Goal: Task Accomplishment & Management: Manage account settings

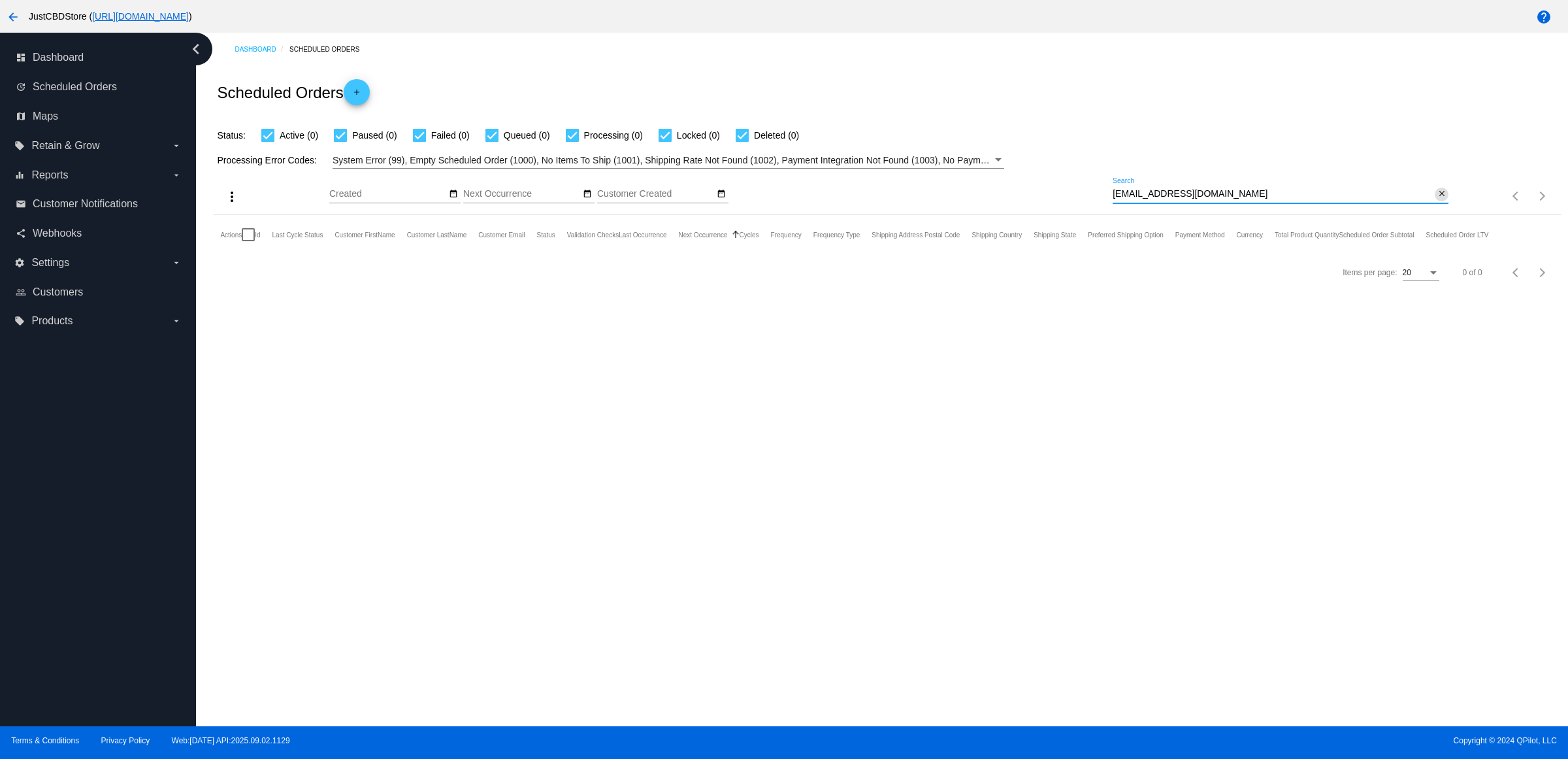
click at [1437, 199] on mat-icon "close" at bounding box center [1442, 194] width 9 height 10
click at [1432, 206] on mat-icon "search" at bounding box center [1440, 196] width 16 height 20
click at [1424, 199] on input "Search" at bounding box center [1280, 194] width 336 height 10
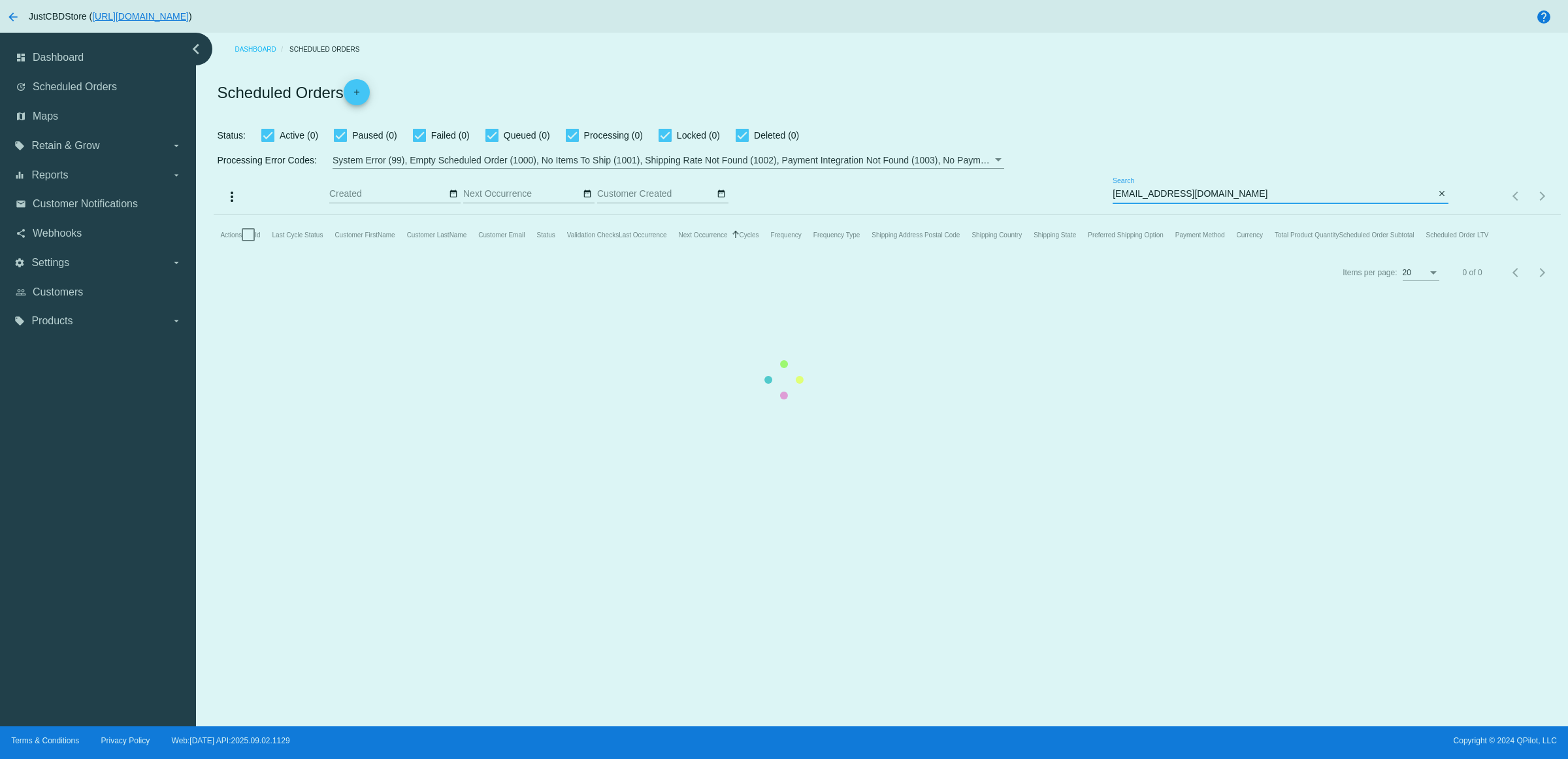
type input "zooeyy@hotmail.com"
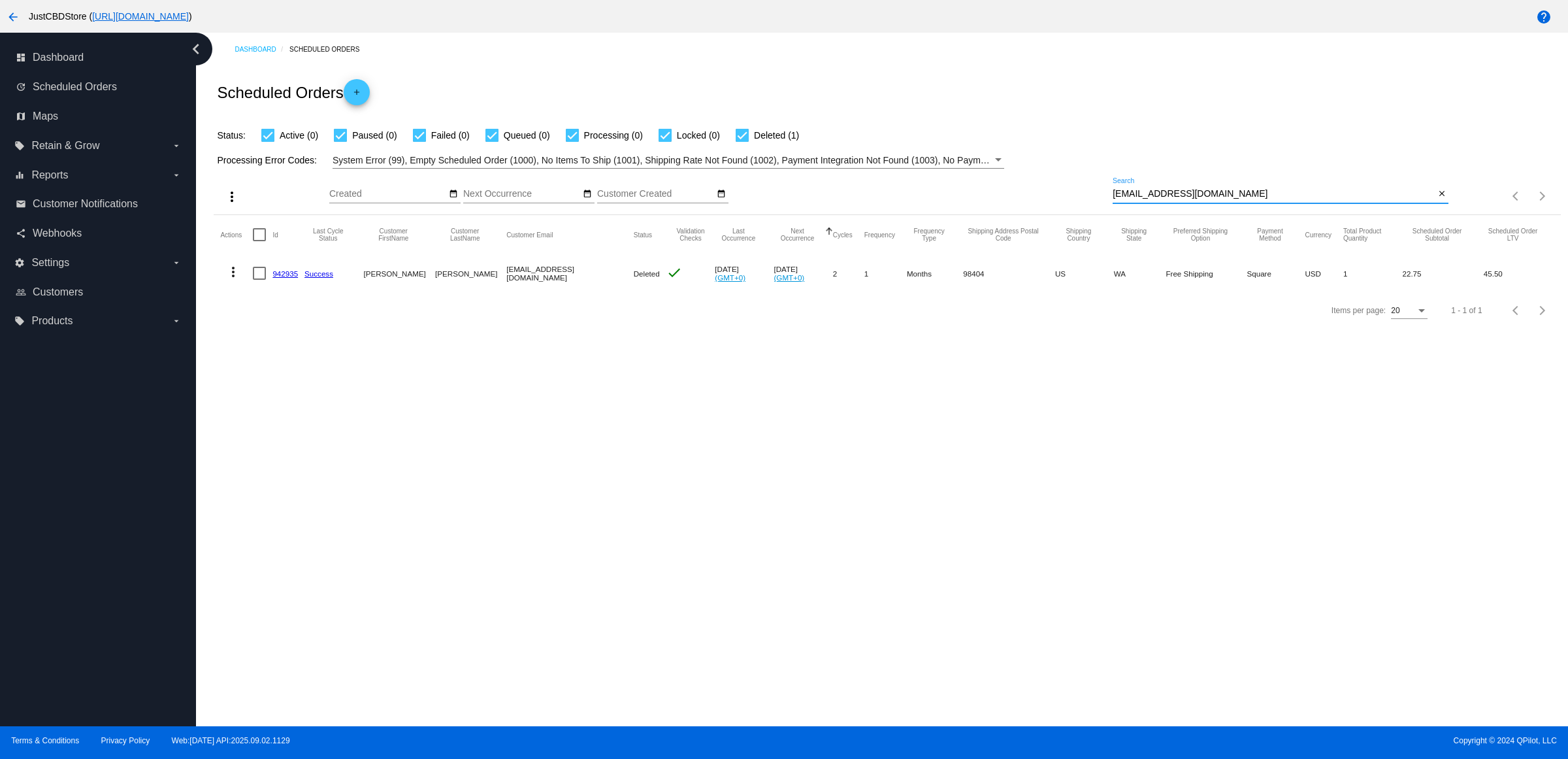
click at [291, 278] on link "942935" at bounding box center [285, 273] width 26 height 9
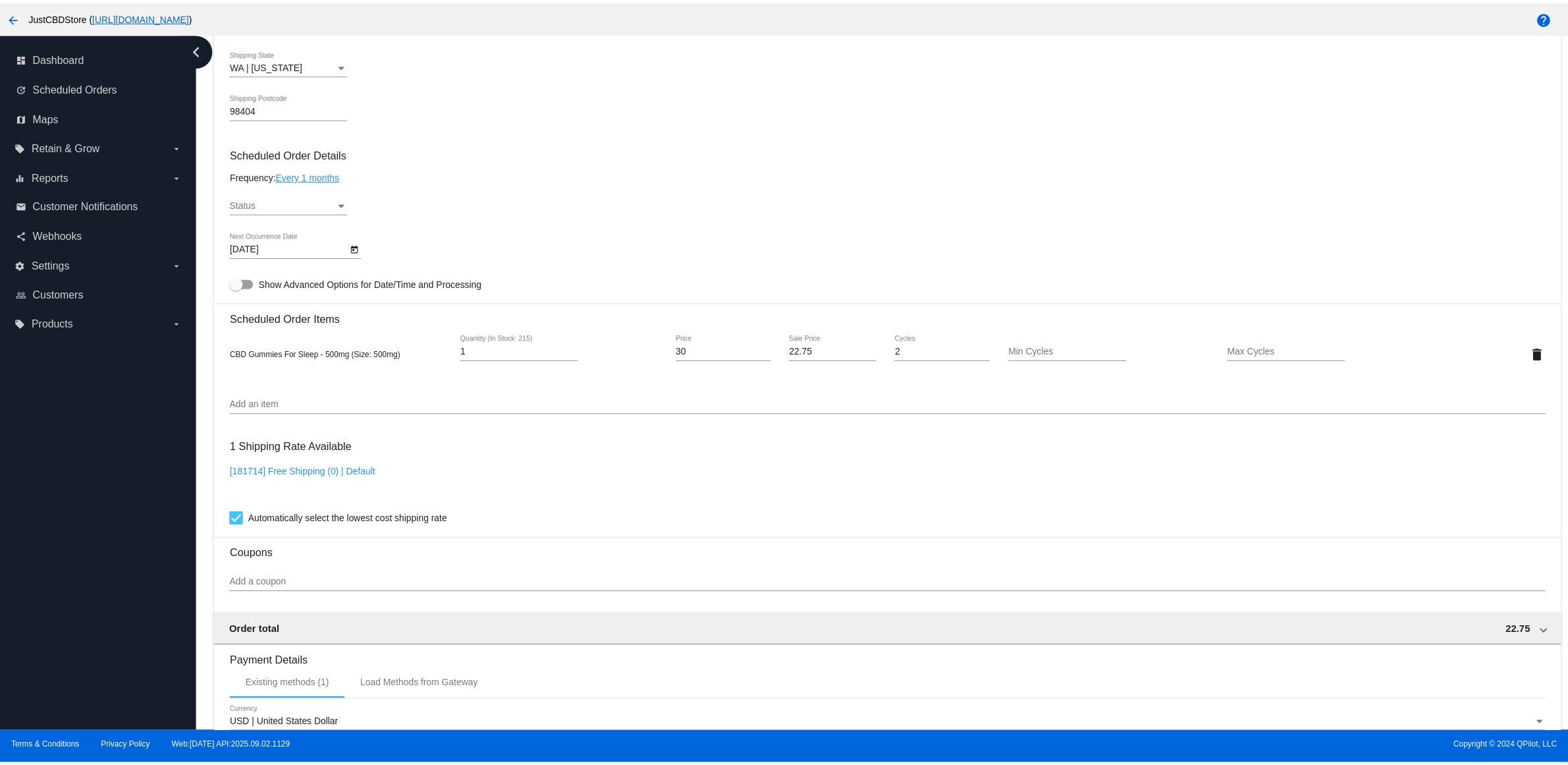
scroll to position [576, 0]
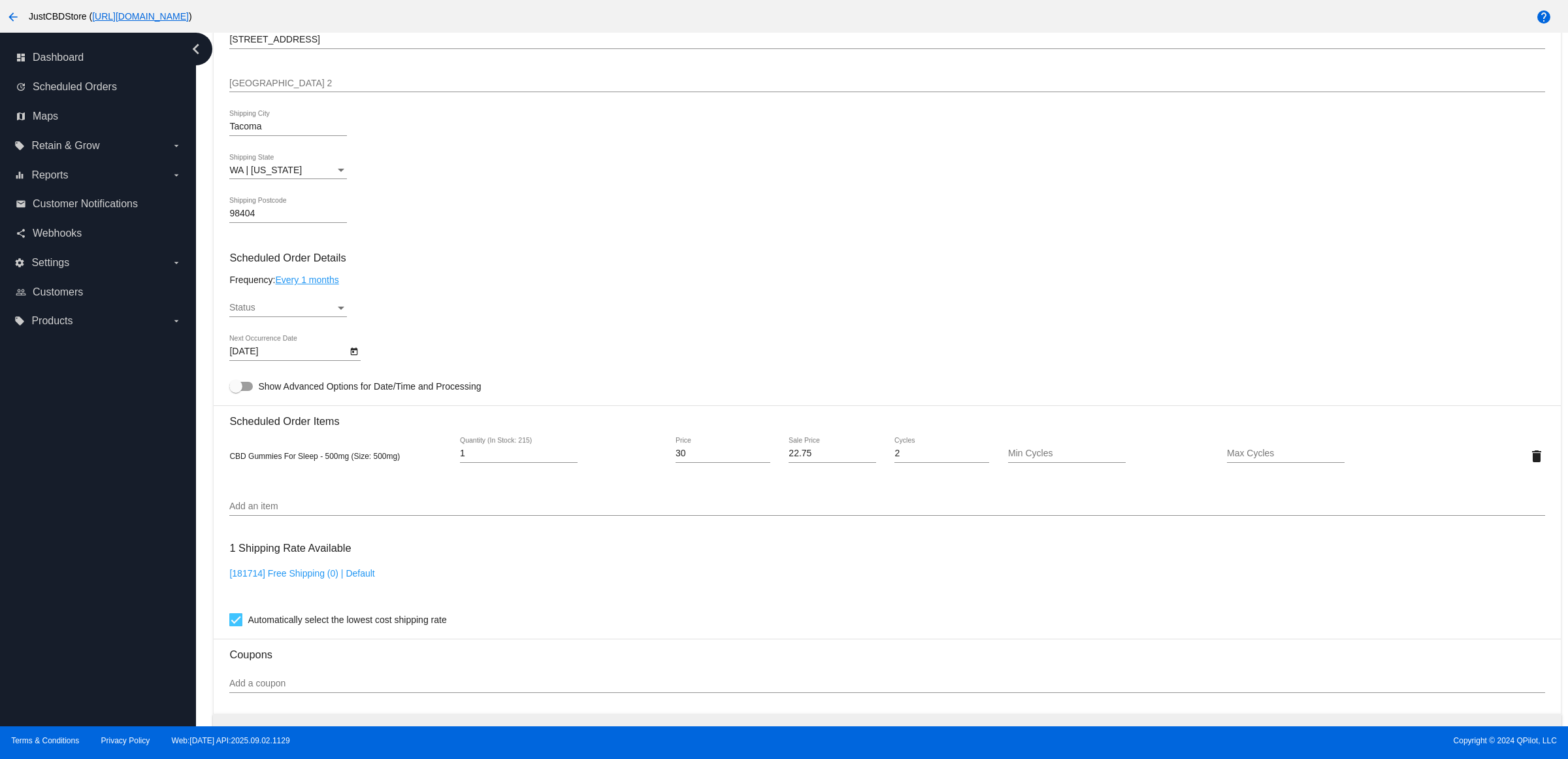
click at [330, 313] on div "Status" at bounding box center [282, 308] width 106 height 10
click at [329, 327] on span "Active" at bounding box center [293, 323] width 118 height 28
click at [505, 324] on div "Active Status" at bounding box center [886, 310] width 1315 height 37
click at [338, 285] on link "Every 1 months" at bounding box center [306, 280] width 64 height 10
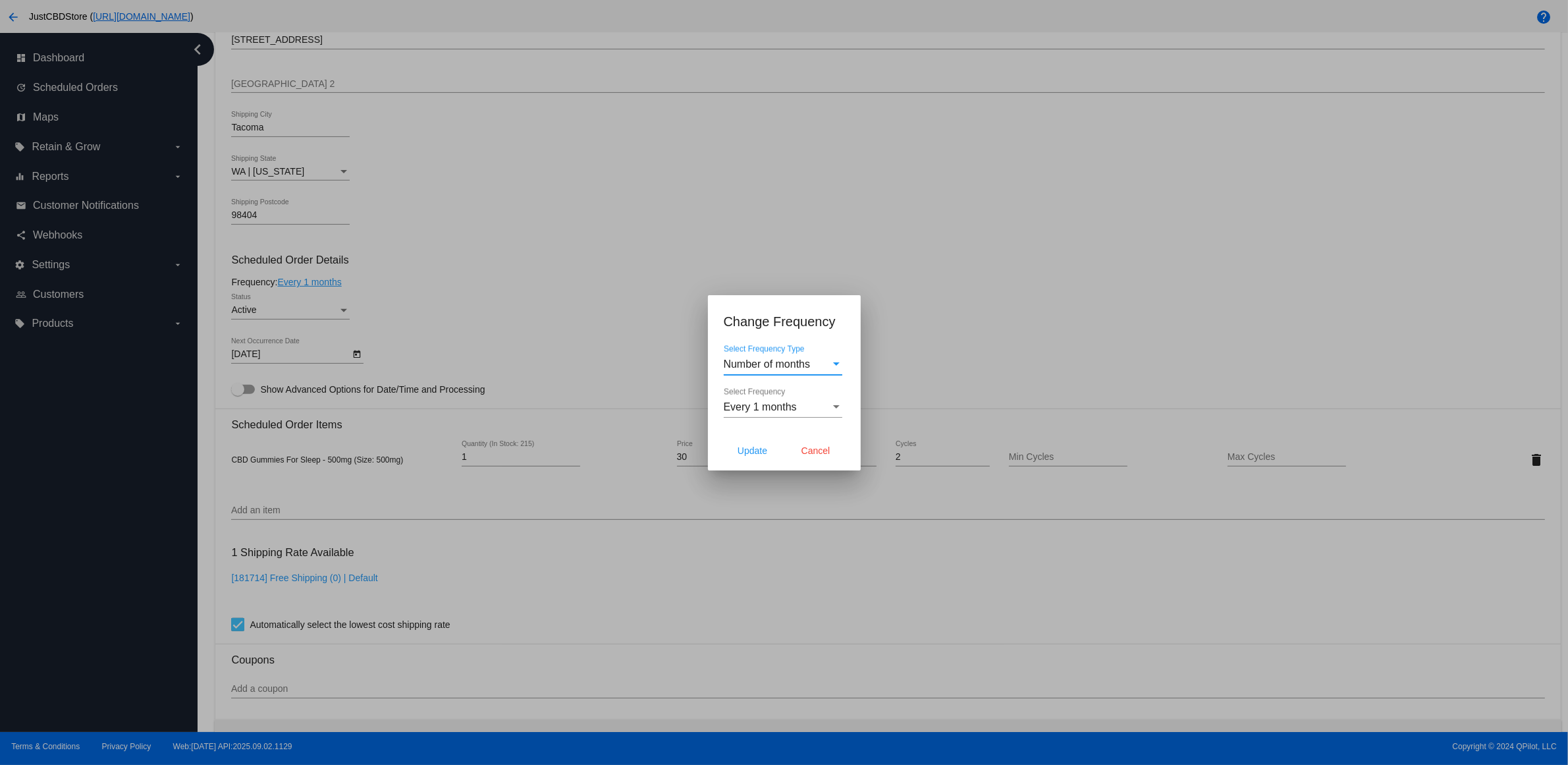
click at [797, 360] on span "Number of months" at bounding box center [768, 364] width 87 height 11
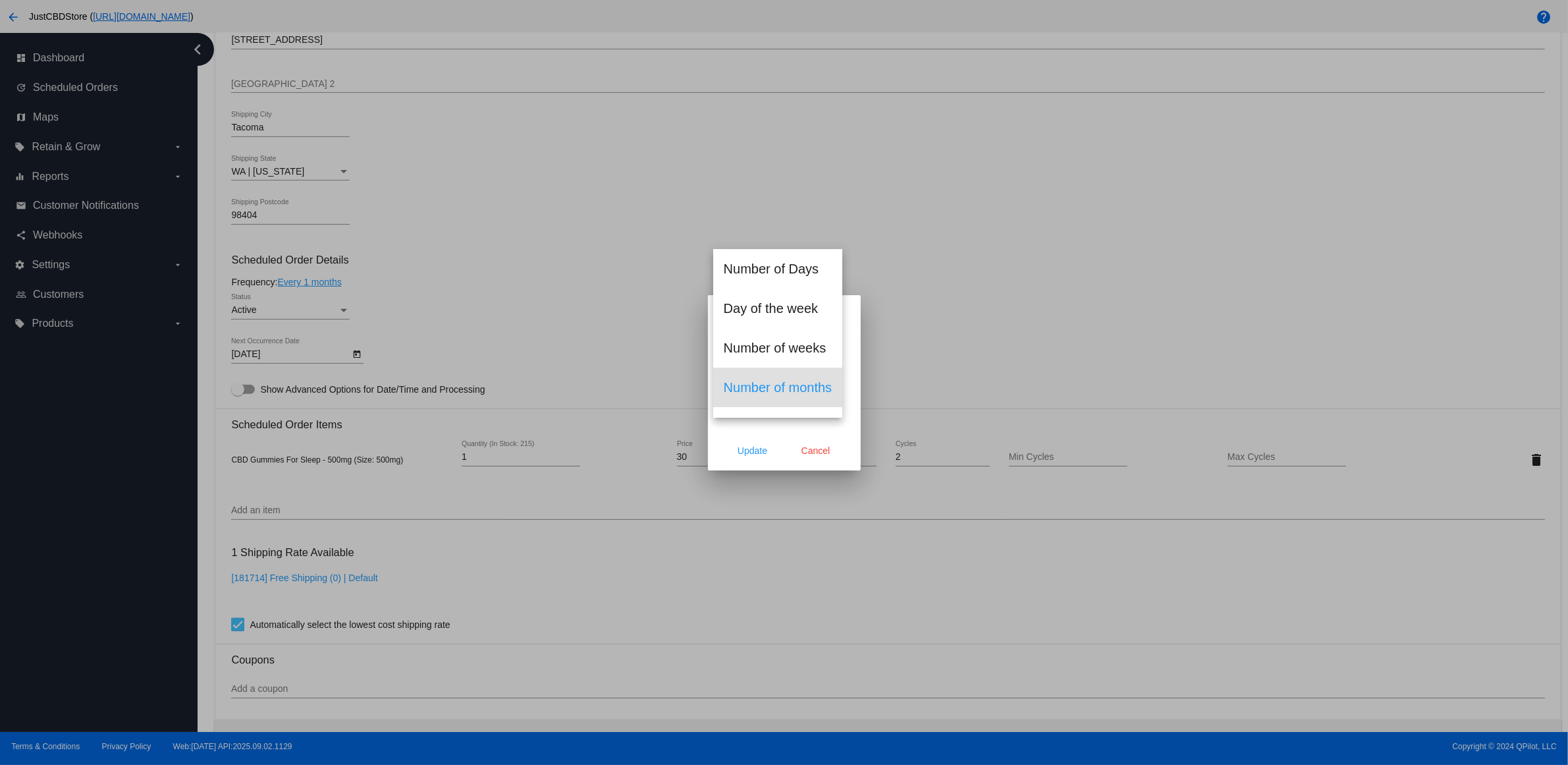
scroll to position [28, 0]
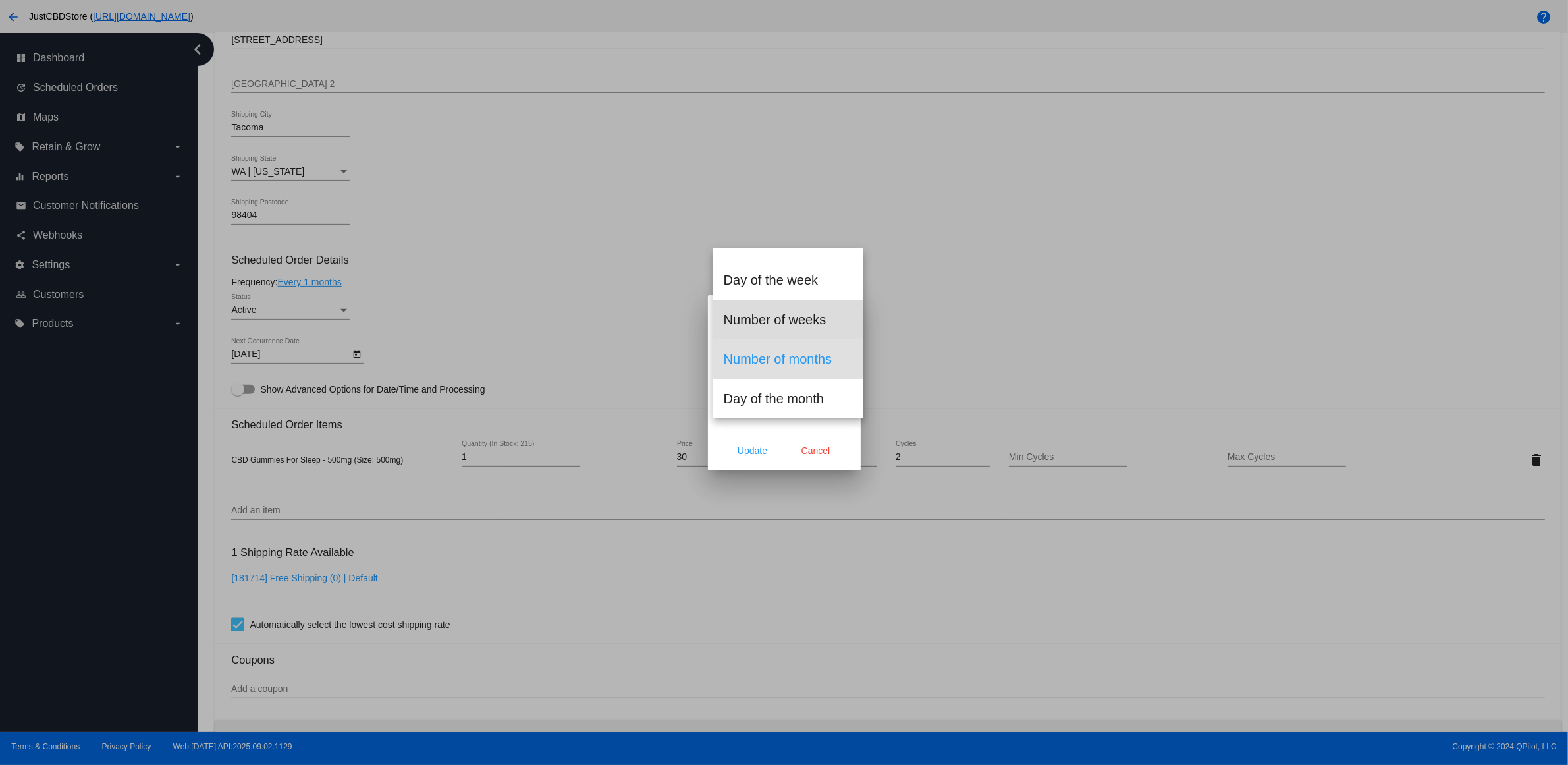
click at [830, 317] on span "Number of weeks" at bounding box center [789, 319] width 130 height 40
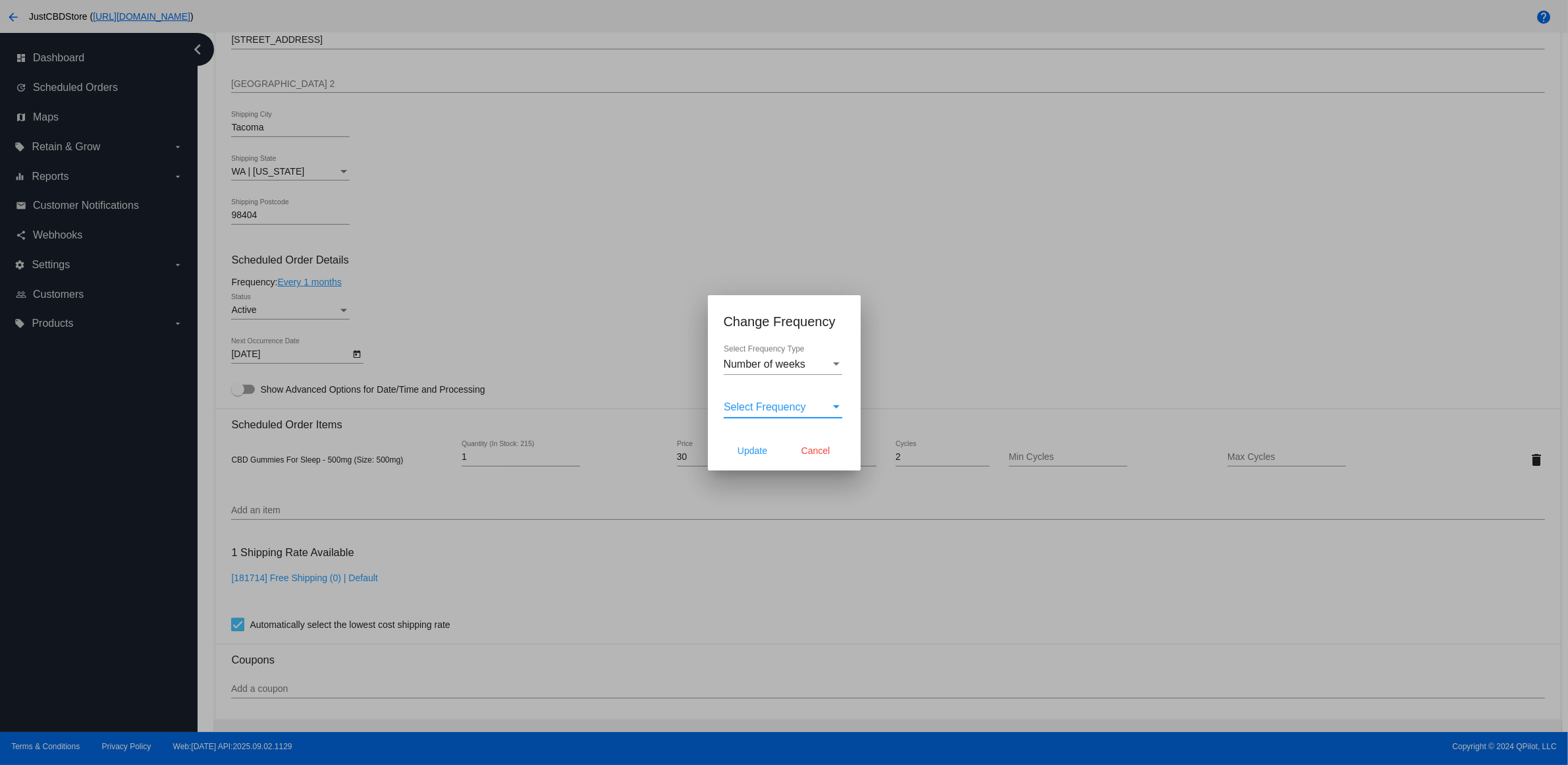
click at [806, 404] on span "Select Frequency" at bounding box center [765, 407] width 82 height 11
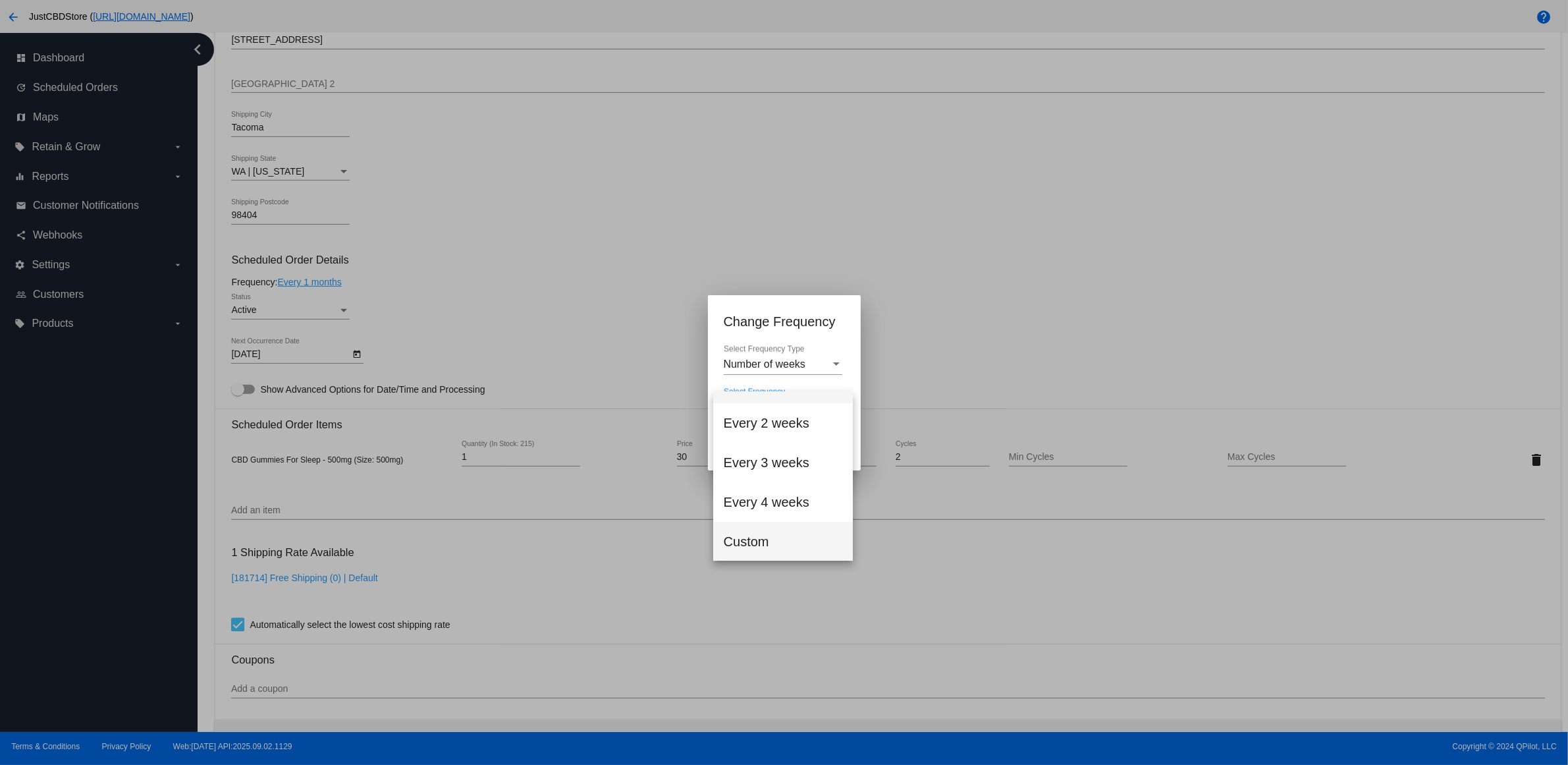
drag, startPoint x: 778, startPoint y: 533, endPoint x: 781, endPoint y: 521, distance: 12.4
click at [778, 534] on span "Custom" at bounding box center [783, 541] width 119 height 40
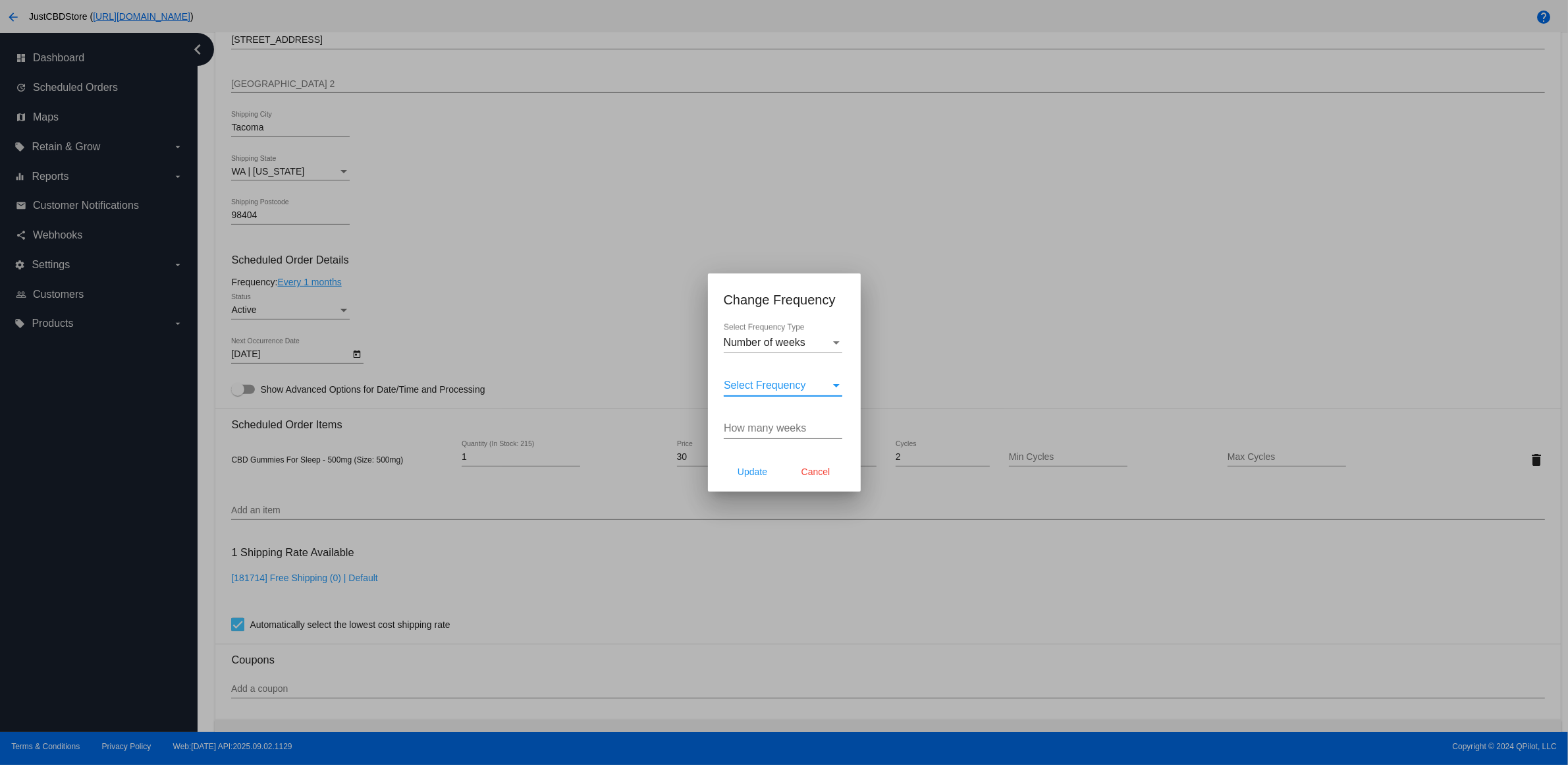
click at [794, 432] on input "How many weeks" at bounding box center [783, 428] width 119 height 12
type input "6"
click at [768, 483] on button "Update" at bounding box center [753, 472] width 58 height 24
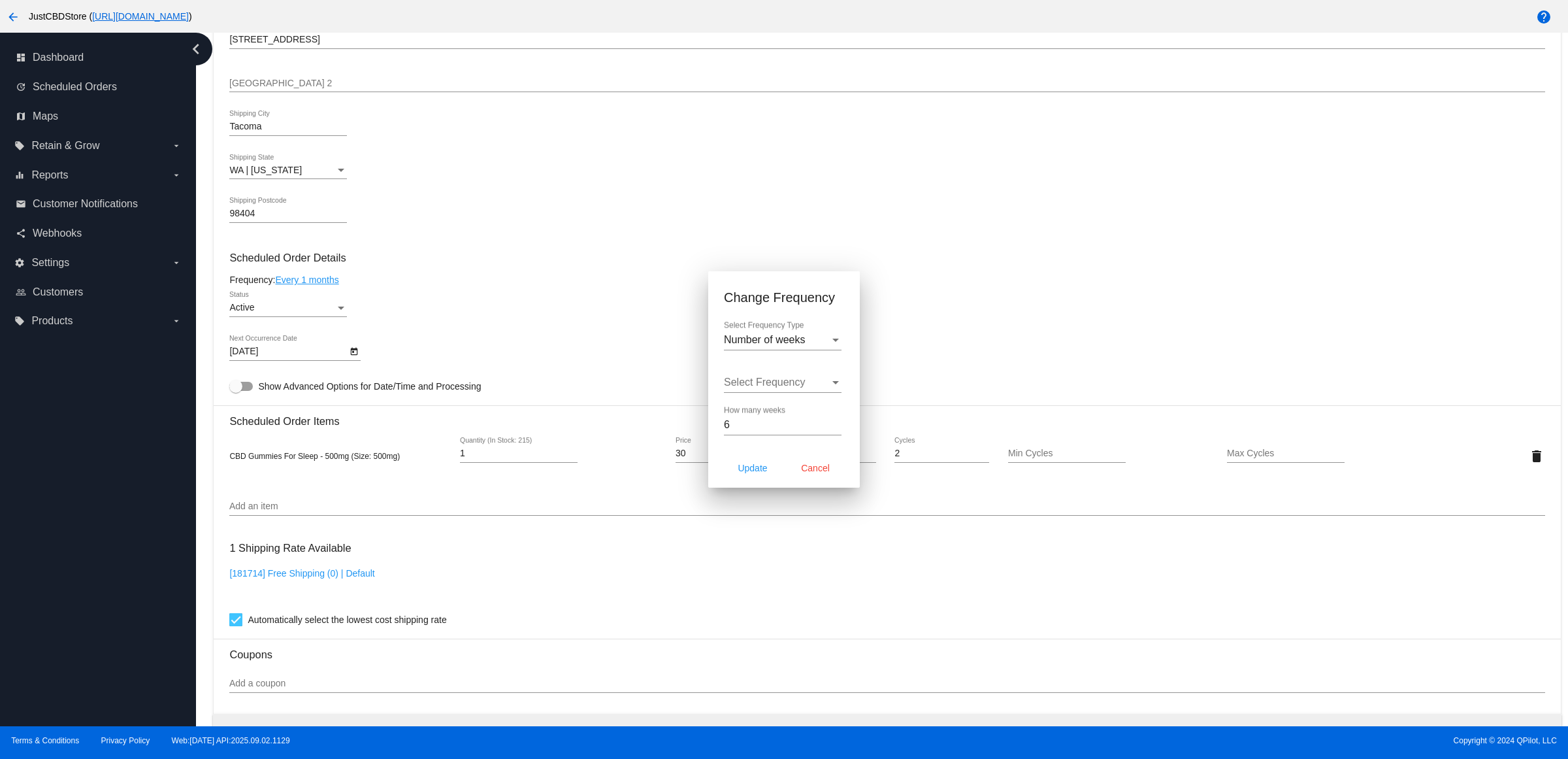
type input "[DATE]"
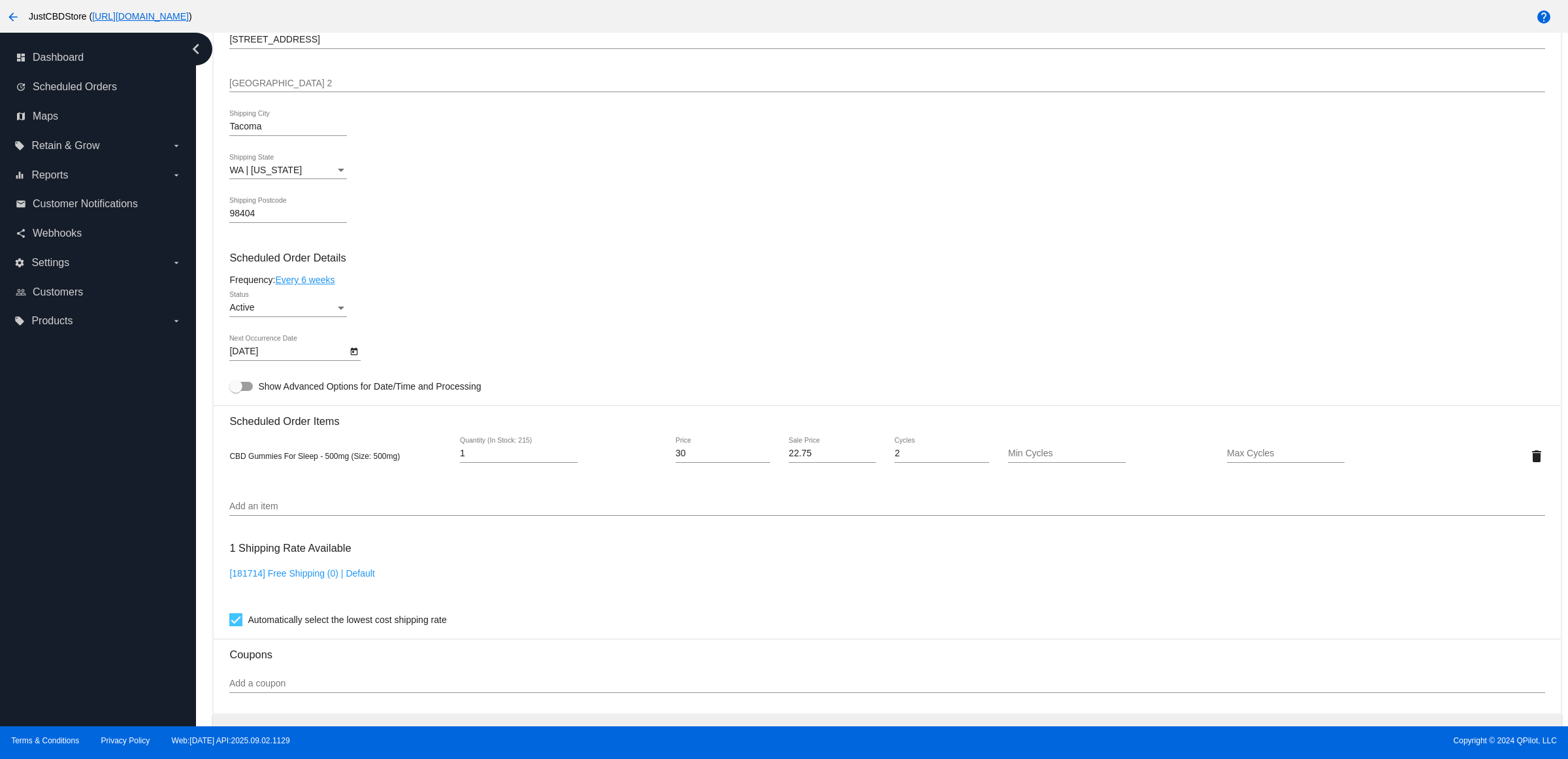
click at [538, 305] on mat-card-content "Customer 6356473: Julie Risser zooeyy@hotmail.com Customer Shipping Enter Shipp…" at bounding box center [886, 403] width 1315 height 1231
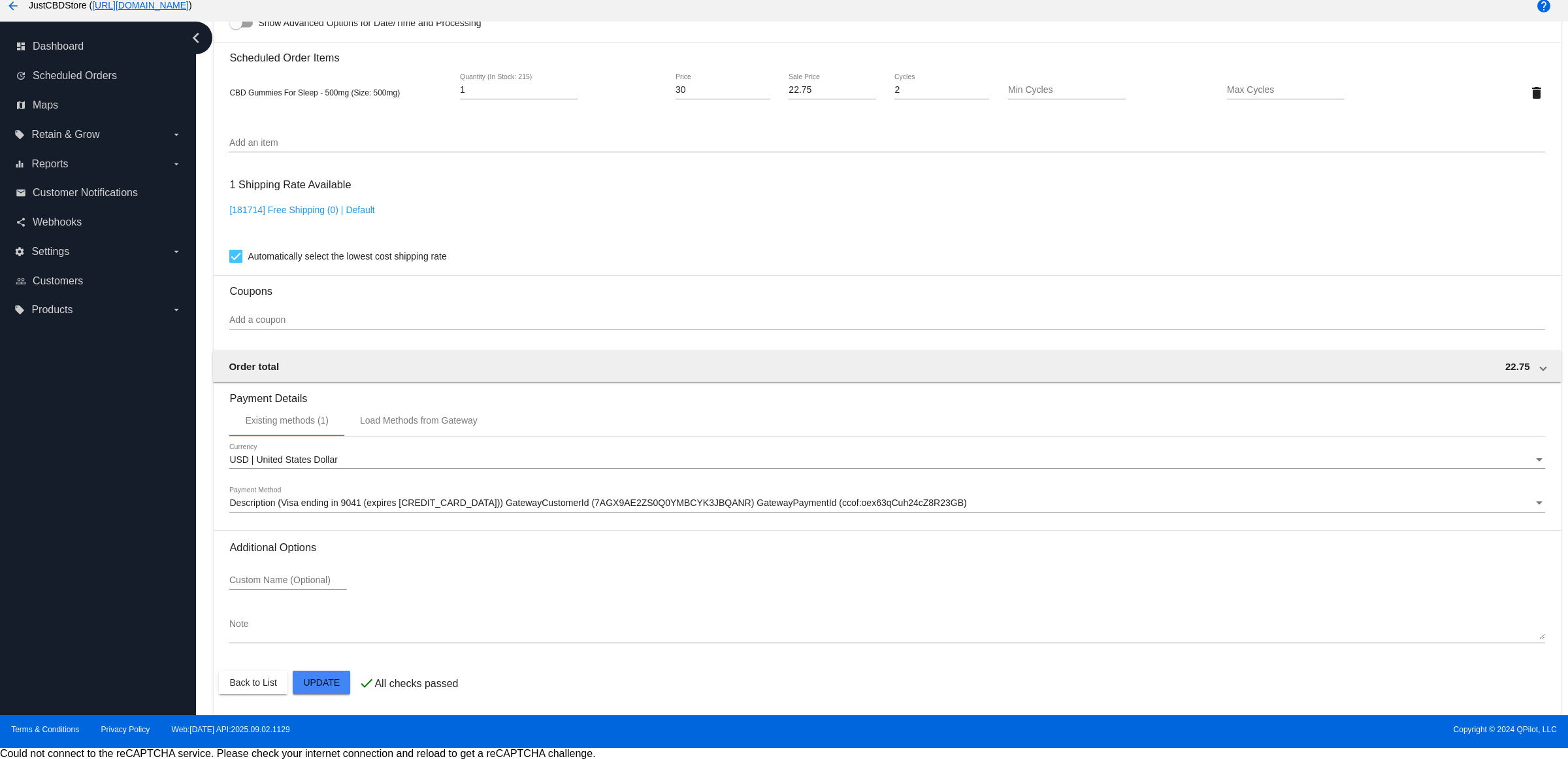
scroll to position [14, 0]
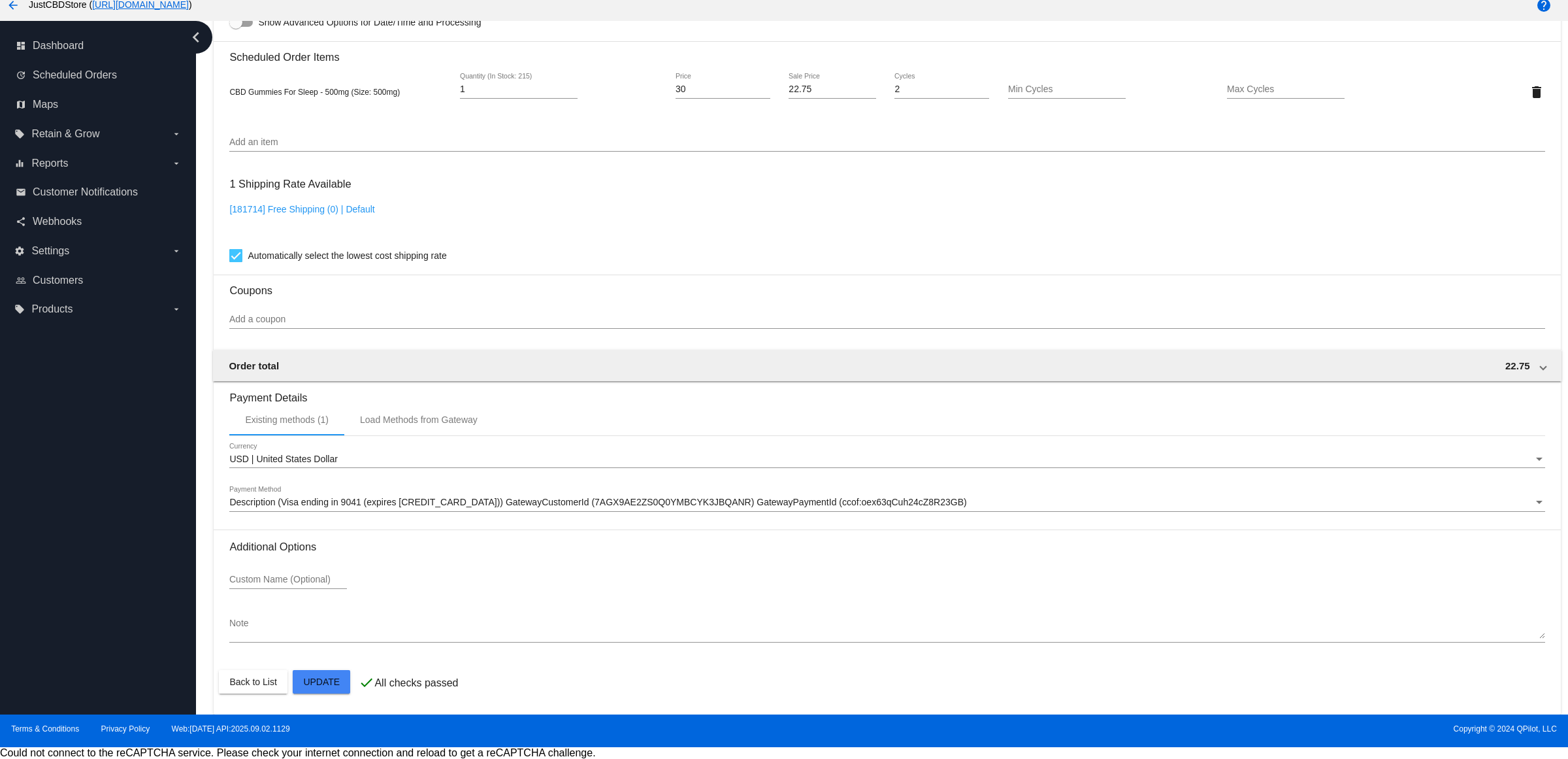
click at [327, 683] on mat-card "Customer 6356473: Julie Risser zooeyy@hotmail.com Customer Shipping Enter Shipp…" at bounding box center [886, 61] width 1347 height 1307
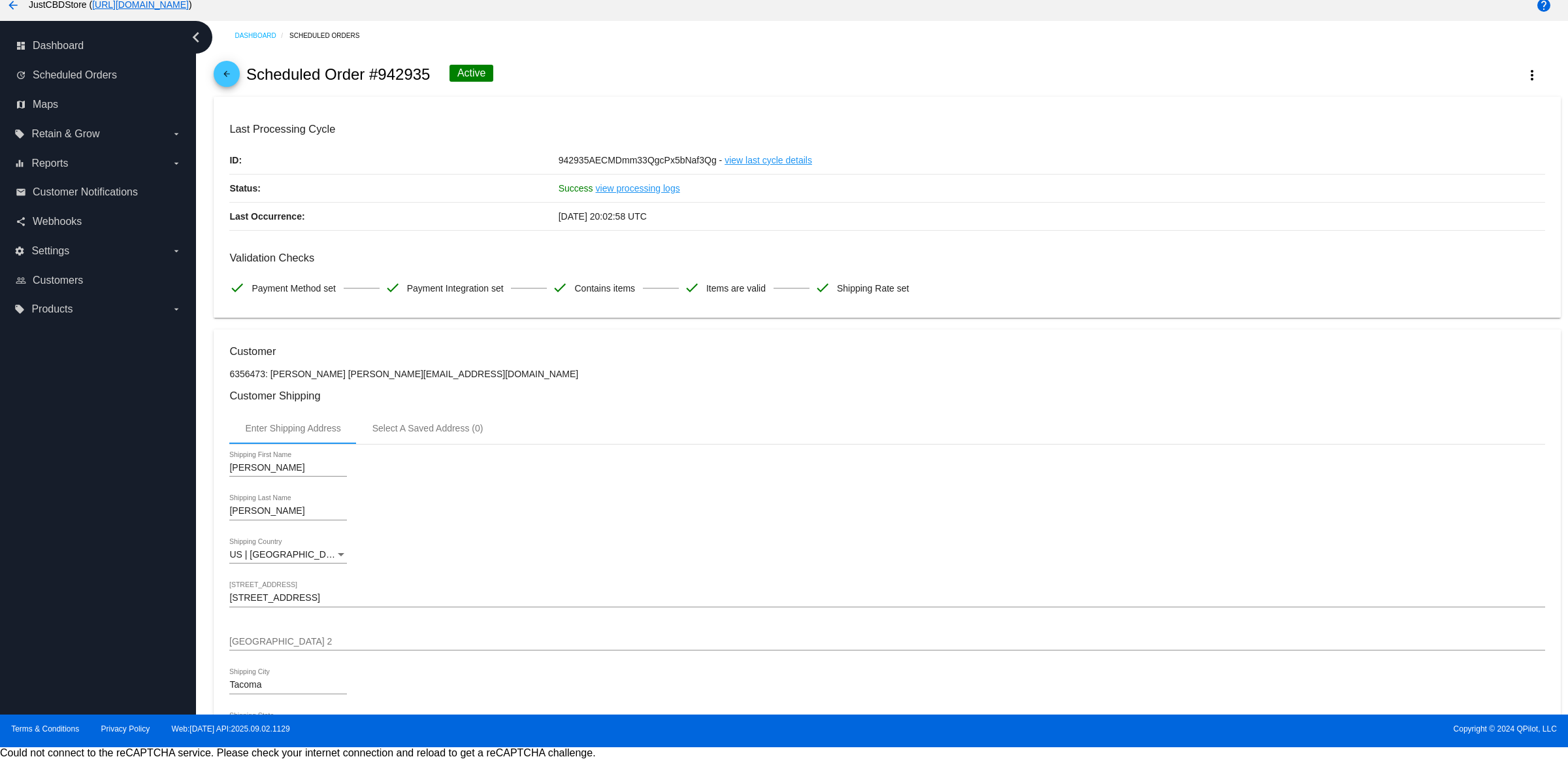
scroll to position [0, 0]
click at [1524, 77] on mat-icon "more_vert" at bounding box center [1532, 77] width 16 height 16
click at [1460, 181] on button "cached Process Now" at bounding box center [1442, 181] width 183 height 31
click at [734, 381] on p "6356473: [PERSON_NAME] [PERSON_NAME][EMAIL_ADDRESS][DOMAIN_NAME]" at bounding box center [886, 376] width 1315 height 10
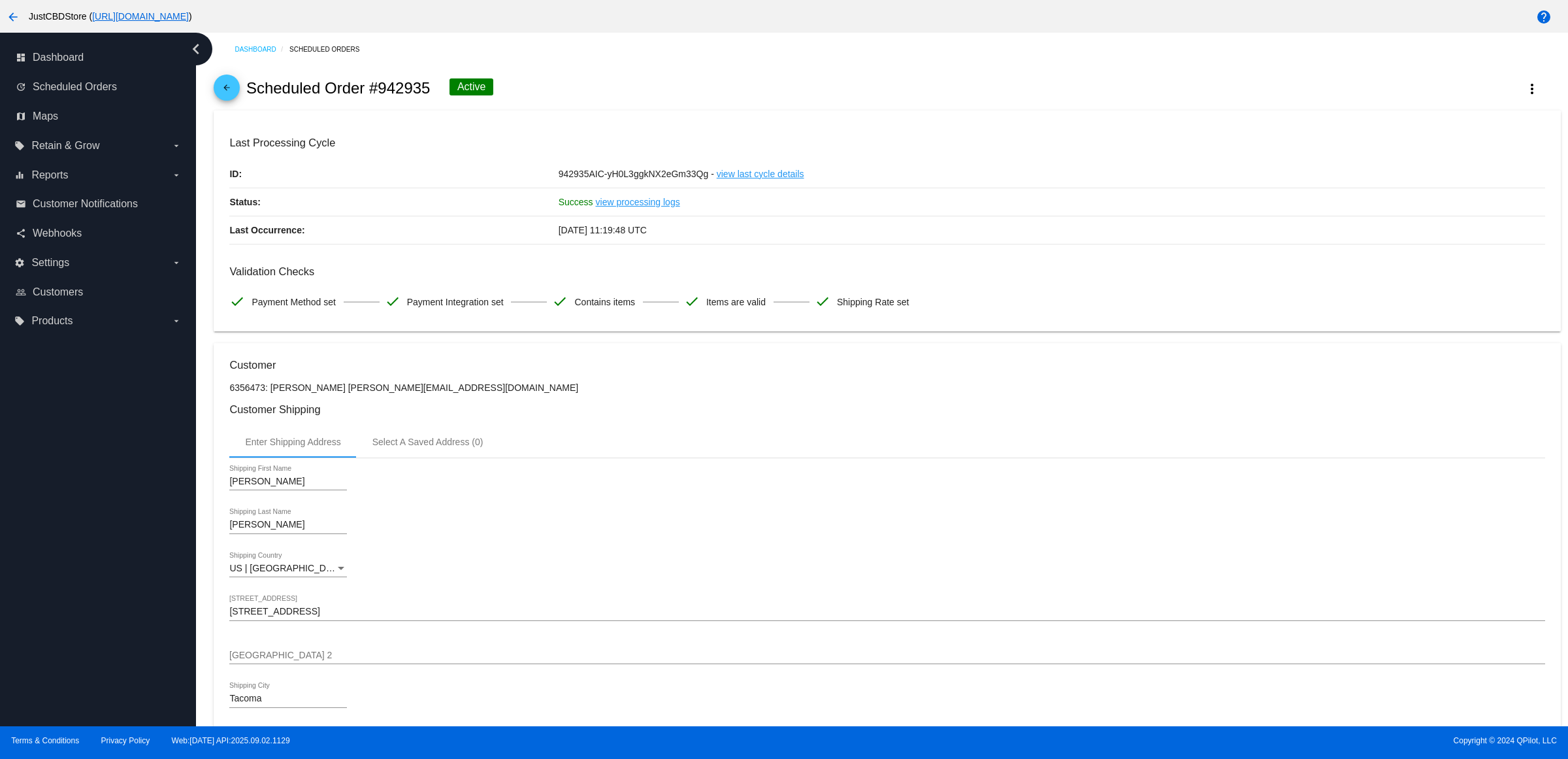
click at [788, 458] on div "Enter Shipping Address Select A Saved Address (0)" at bounding box center [886, 442] width 1315 height 31
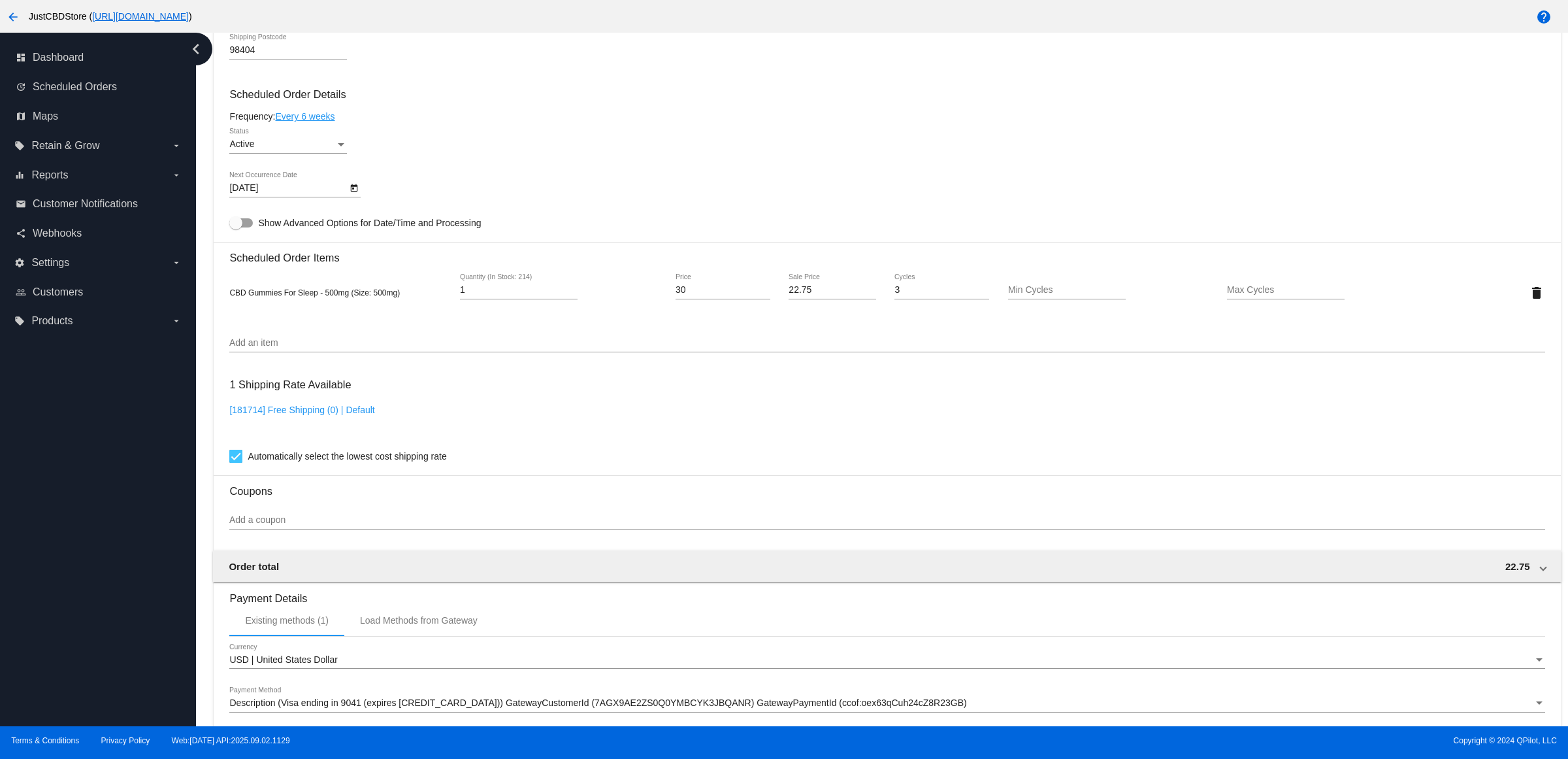
click at [894, 198] on div "[DATE] Next Occurrence Date" at bounding box center [886, 190] width 1315 height 37
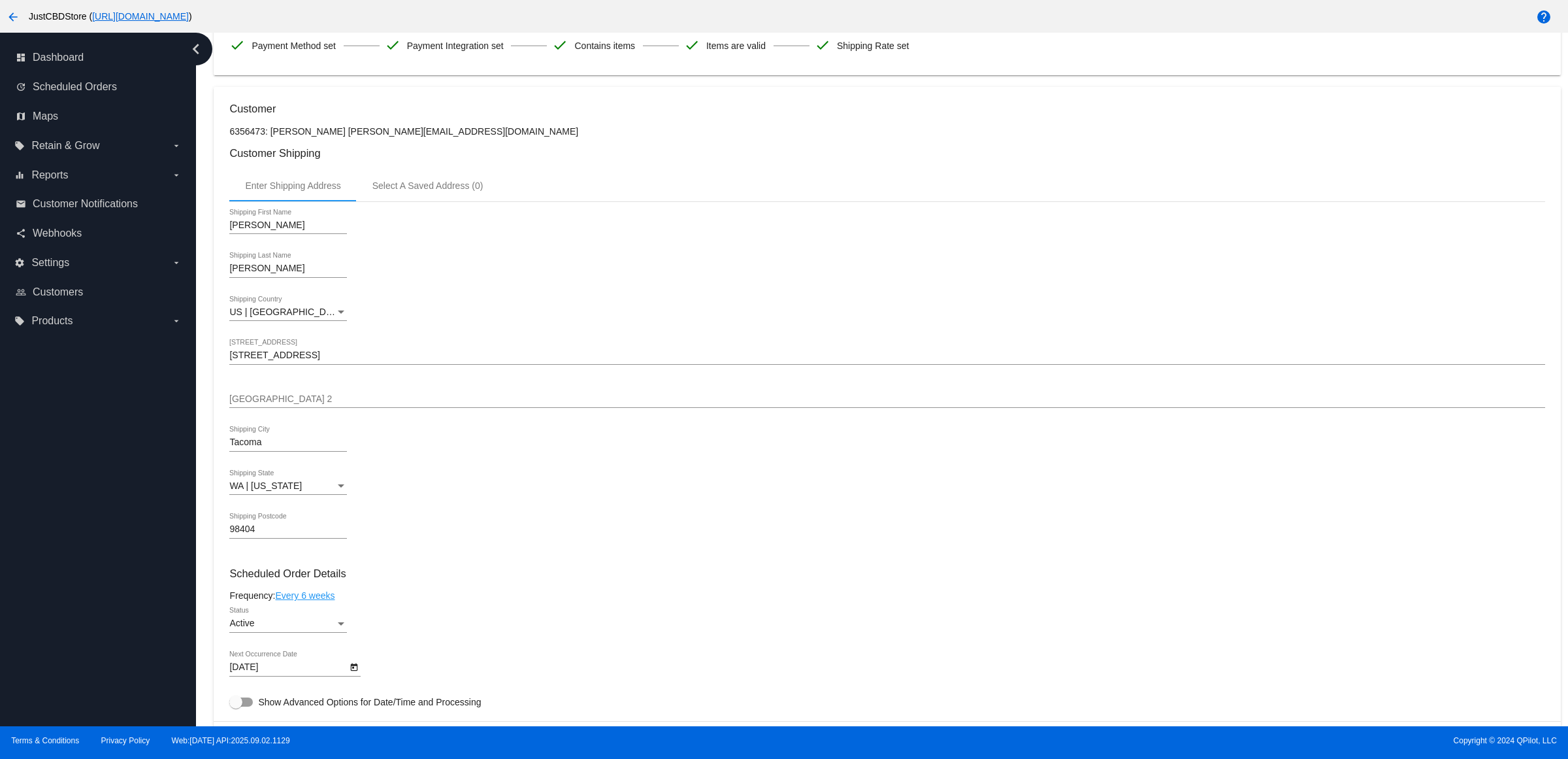
scroll to position [245, 0]
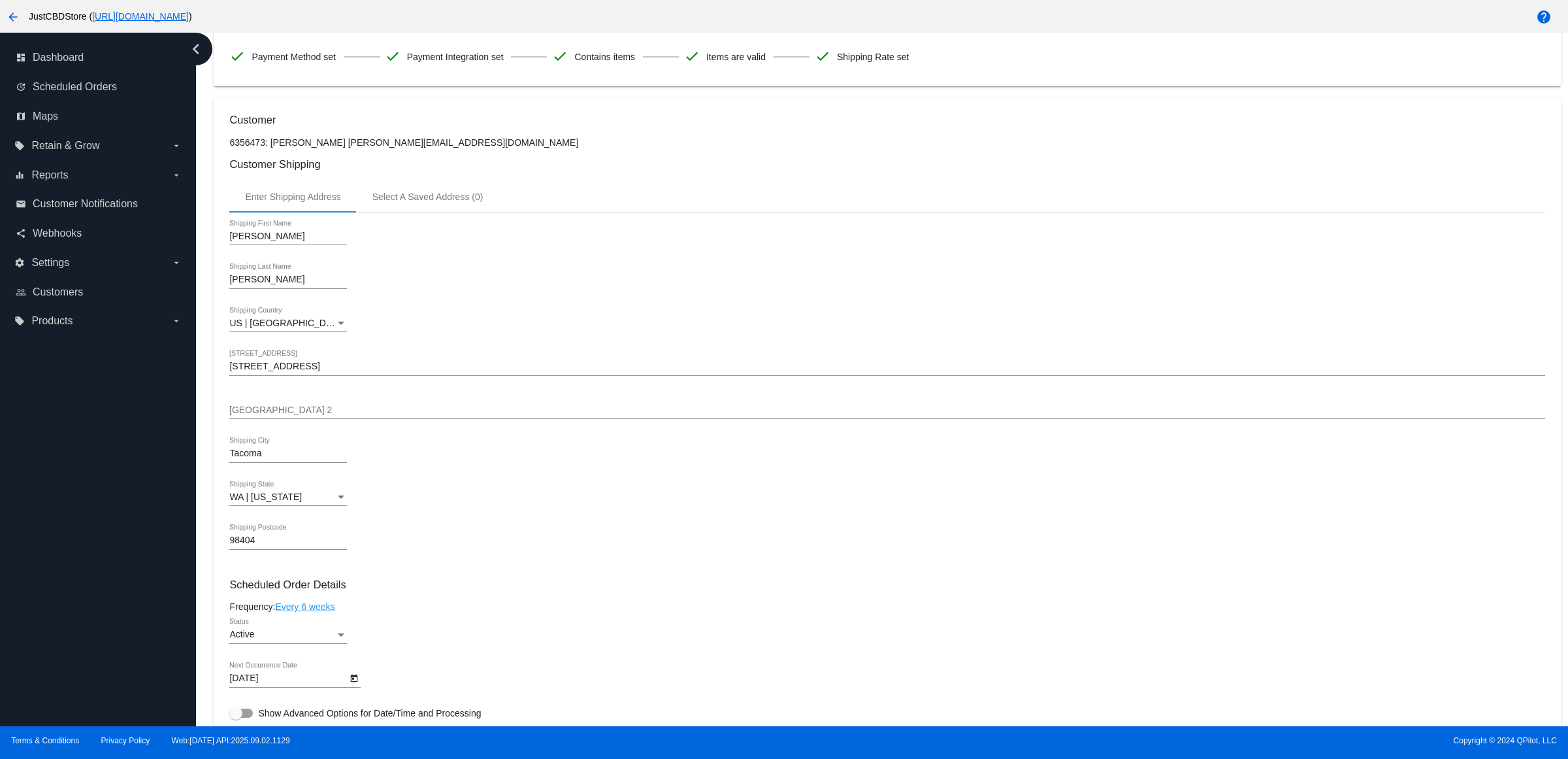
click at [794, 612] on div "Frequency: Every 6 weeks" at bounding box center [886, 606] width 1315 height 10
